Goal: Task Accomplishment & Management: Manage account settings

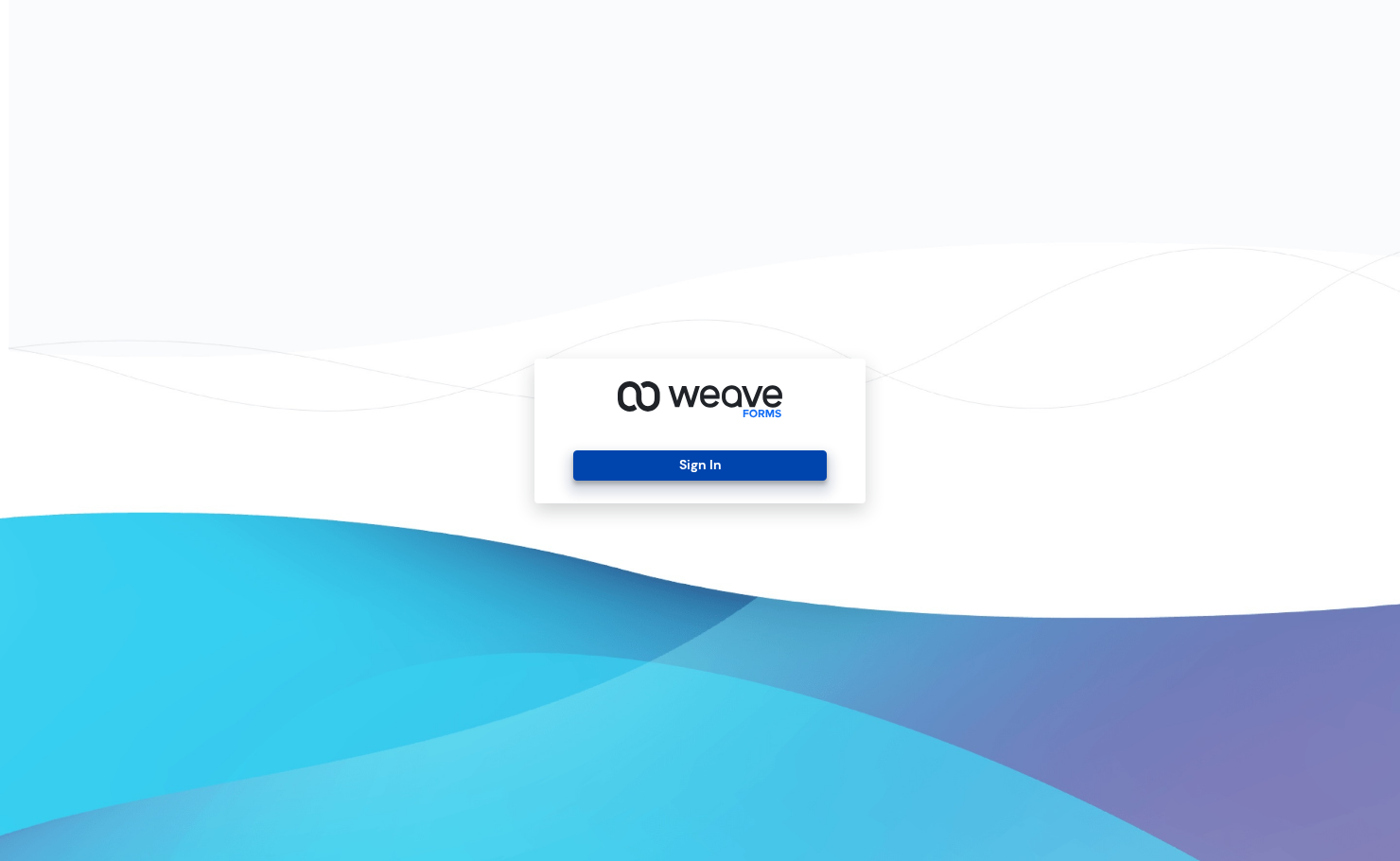
click at [700, 471] on button "Sign In" at bounding box center [699, 465] width 252 height 30
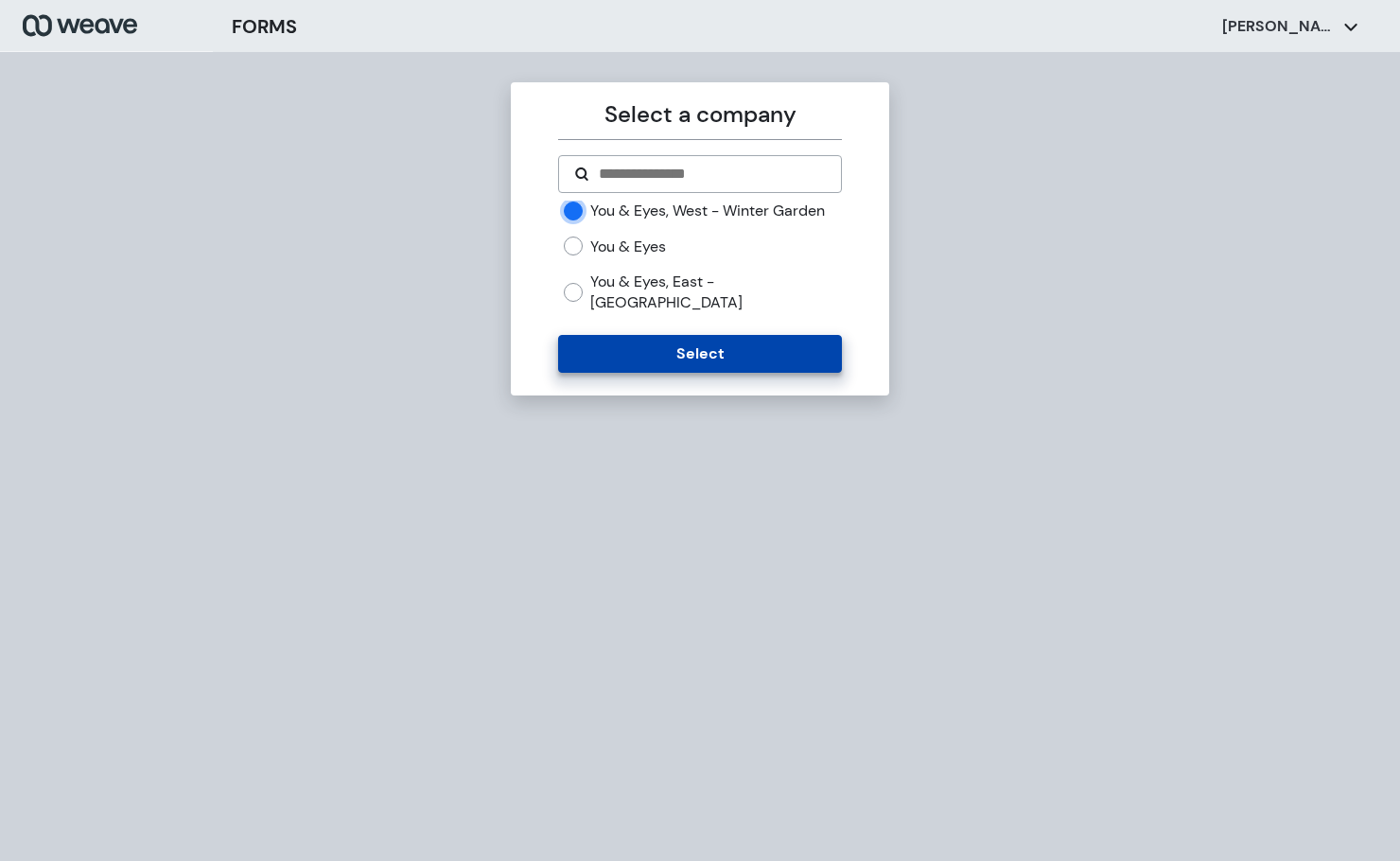
click at [599, 346] on button "Select" at bounding box center [700, 354] width 283 height 38
